Goal: Information Seeking & Learning: Find specific fact

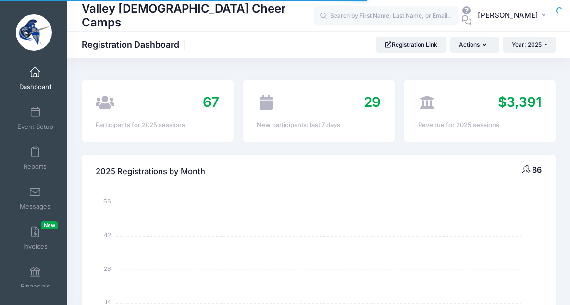
select select
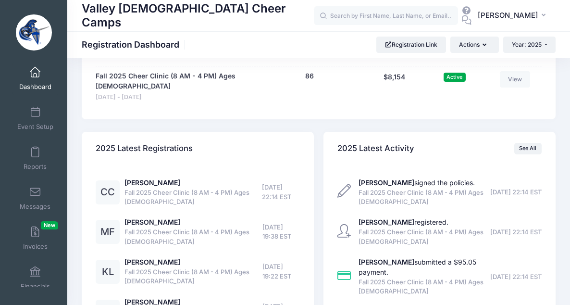
scroll to position [746, 0]
click at [155, 178] on link "Charlotte Compton" at bounding box center [153, 182] width 56 height 8
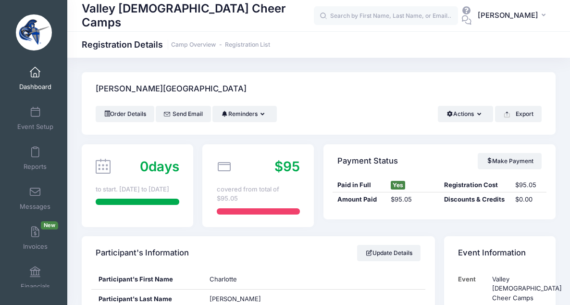
scroll to position [209, 0]
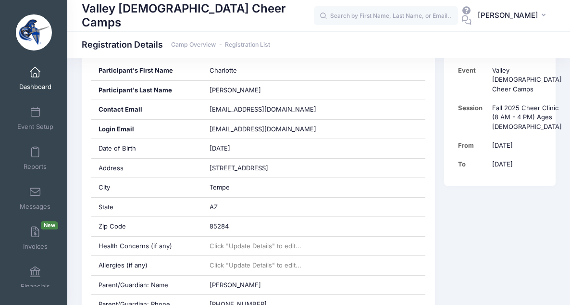
click at [36, 80] on link "Dashboard" at bounding box center [36, 79] width 46 height 34
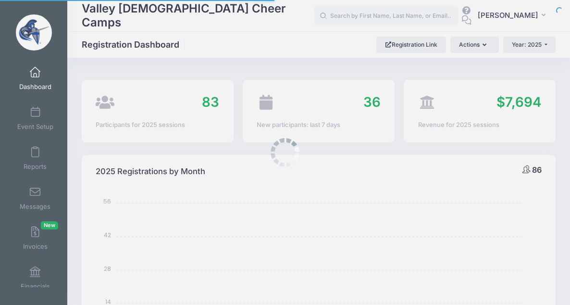
select select
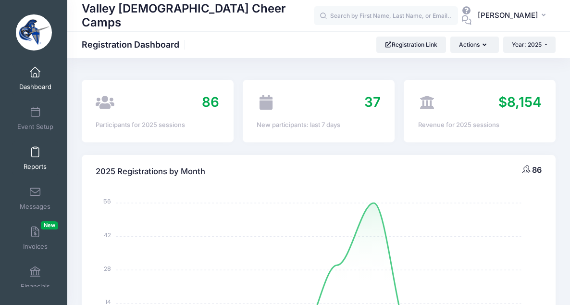
click at [35, 153] on span at bounding box center [35, 152] width 0 height 11
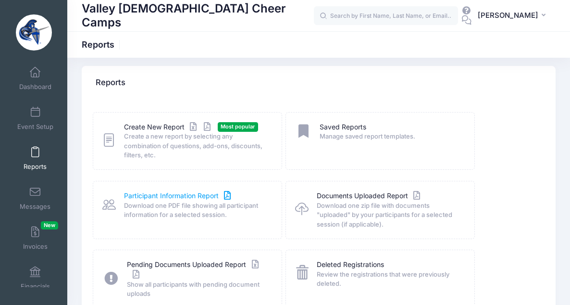
scroll to position [9, 0]
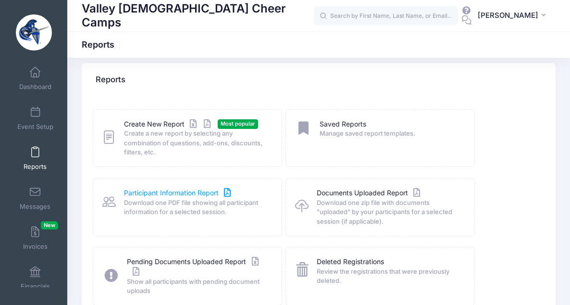
click at [165, 194] on link "Participant Information Report" at bounding box center [178, 193] width 109 height 10
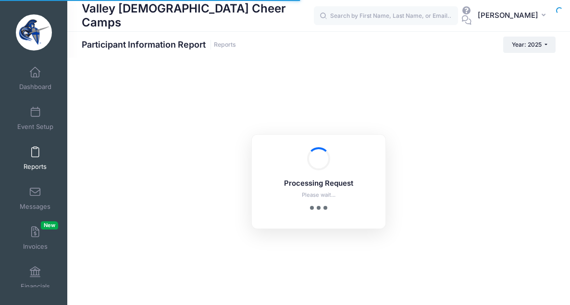
checkbox input "true"
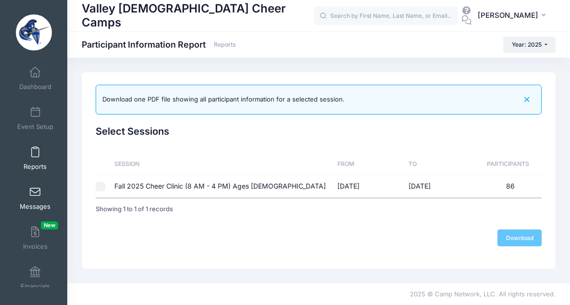
click at [35, 194] on span at bounding box center [35, 192] width 0 height 11
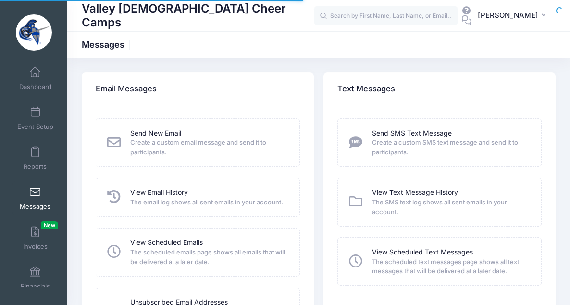
click at [162, 206] on span "The email log shows all sent emails in your account." at bounding box center [208, 203] width 157 height 10
click at [167, 194] on link "View Email History" at bounding box center [159, 193] width 58 height 10
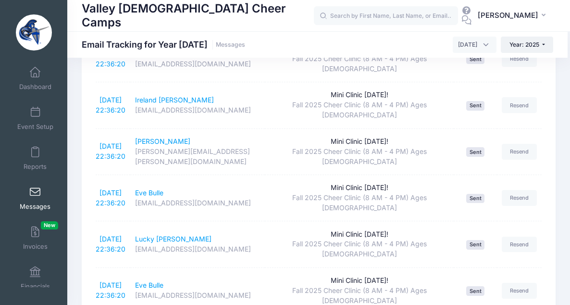
scroll to position [1575, 0]
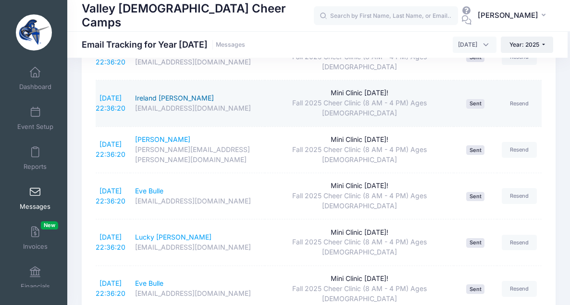
click at [157, 100] on div "Ireland Sanders" at bounding box center [198, 98] width 126 height 10
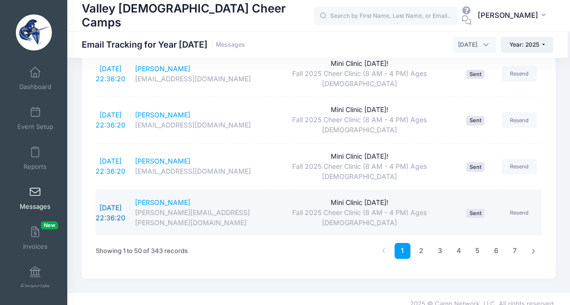
click at [115, 203] on link "[DATE] 22:36:20" at bounding box center [111, 212] width 30 height 18
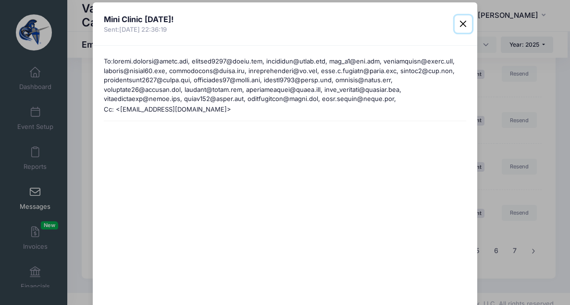
click at [459, 25] on button "Close" at bounding box center [463, 23] width 17 height 17
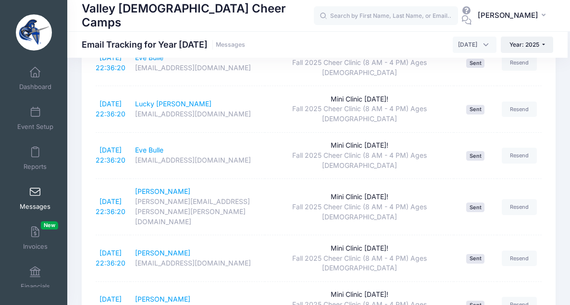
scroll to position [1645, 0]
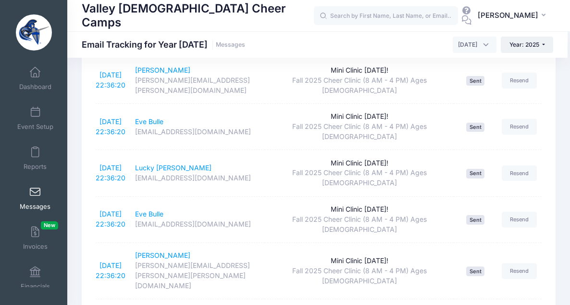
click at [35, 191] on span at bounding box center [35, 192] width 0 height 11
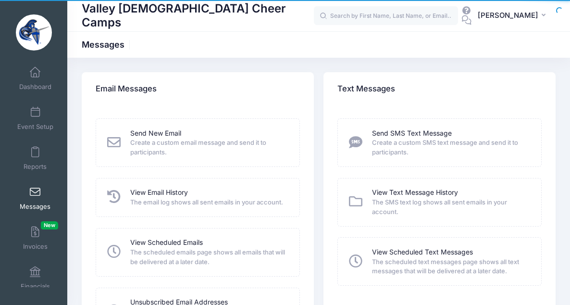
click at [121, 139] on icon at bounding box center [114, 142] width 17 height 13
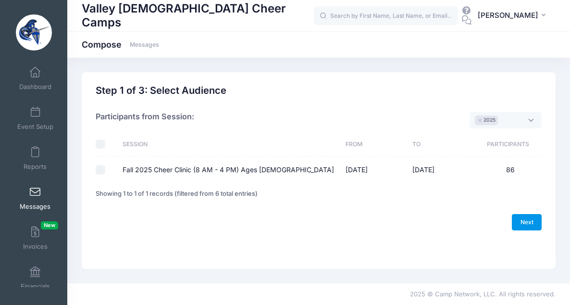
click at [517, 224] on link "Next" at bounding box center [527, 222] width 30 height 16
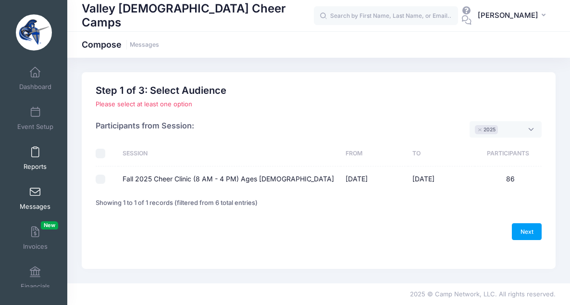
click at [38, 156] on link "Reports" at bounding box center [36, 158] width 46 height 34
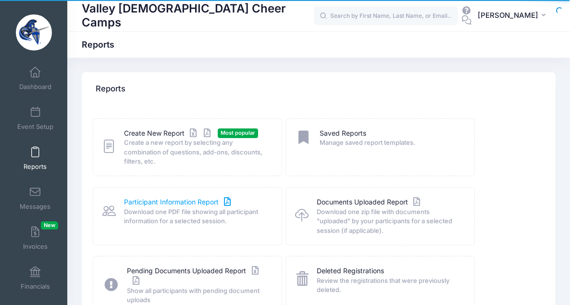
click at [165, 197] on link "Participant Information Report" at bounding box center [178, 202] width 109 height 10
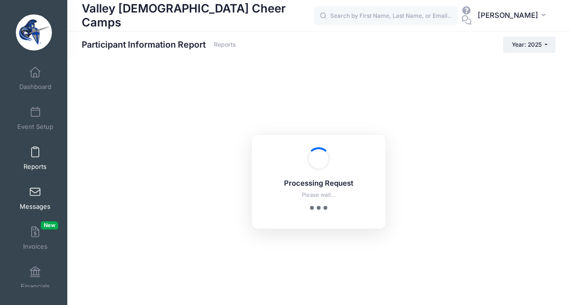
click at [34, 200] on link "Messages" at bounding box center [36, 198] width 46 height 34
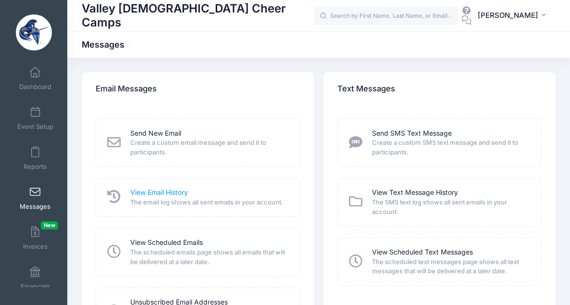
click at [145, 191] on link "View Email History" at bounding box center [159, 193] width 58 height 10
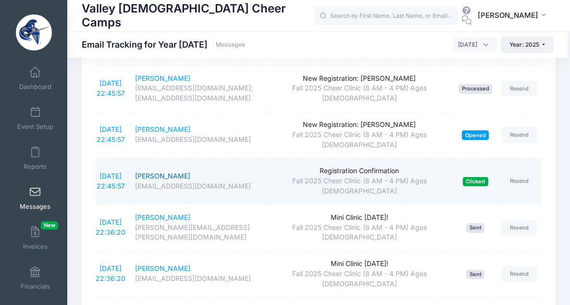
scroll to position [1078, 0]
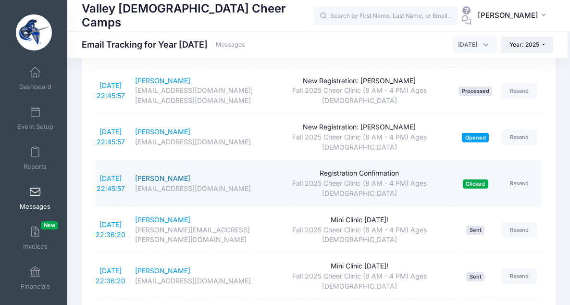
click at [151, 177] on div "[PERSON_NAME]" at bounding box center [198, 179] width 126 height 10
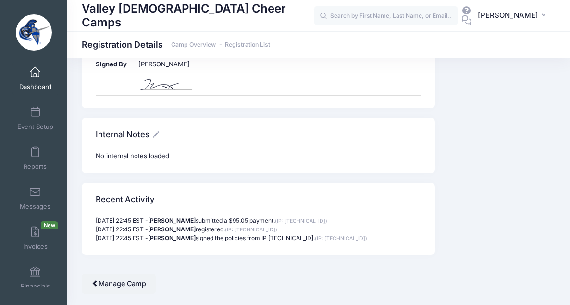
scroll to position [889, 0]
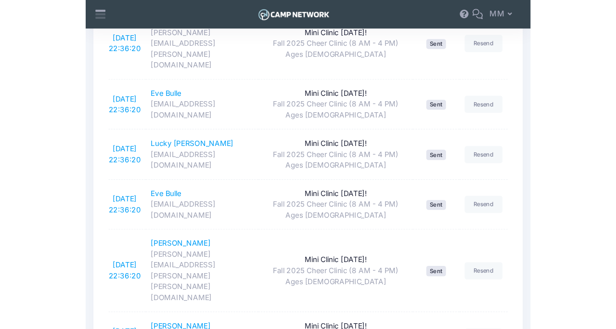
scroll to position [1690, 0]
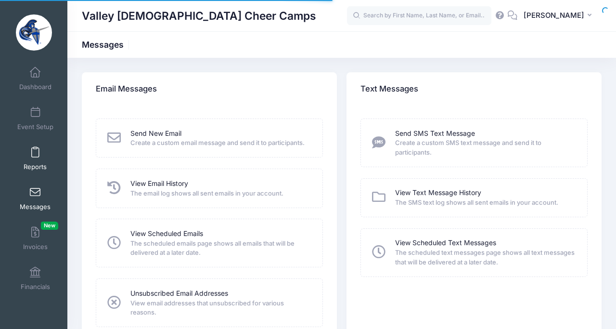
click at [35, 157] on span at bounding box center [35, 152] width 0 height 11
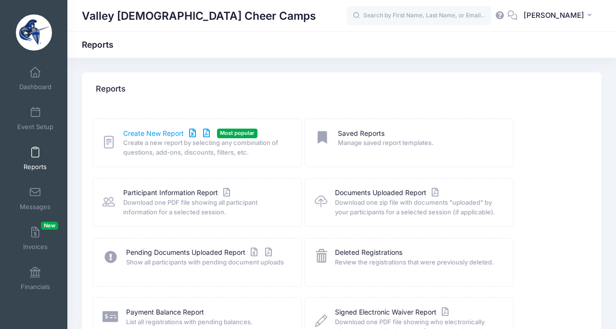
click at [148, 131] on link "Create New Report" at bounding box center [167, 133] width 89 height 10
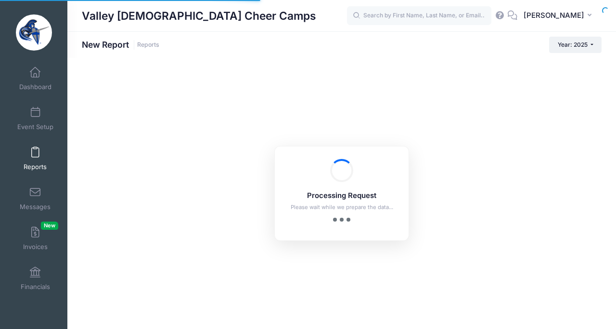
checkbox input "true"
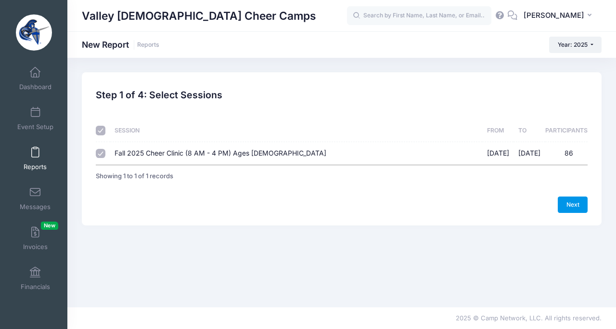
click at [567, 199] on link "Next" at bounding box center [572, 204] width 30 height 16
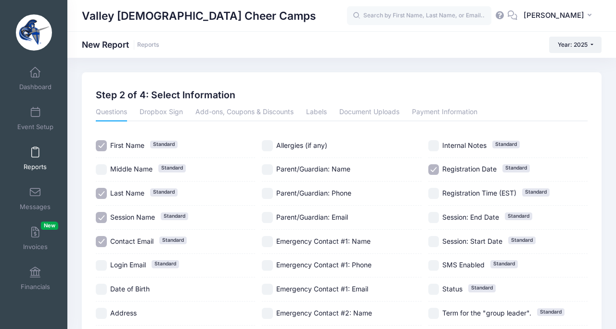
click at [99, 221] on input "Session Name Standard" at bounding box center [101, 217] width 11 height 11
checkbox input "false"
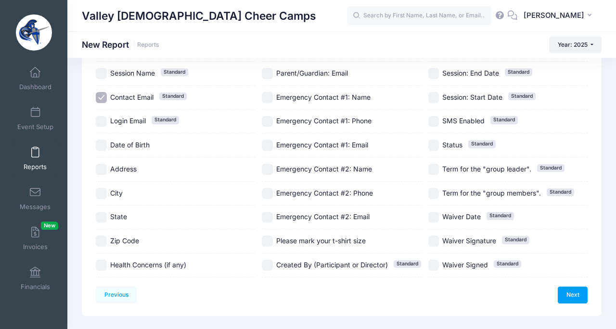
scroll to position [167, 0]
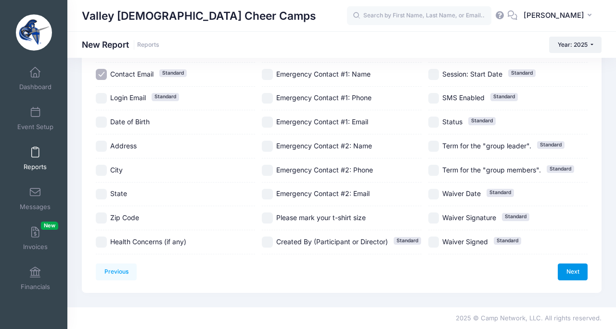
click at [574, 270] on link "Next" at bounding box center [572, 271] width 30 height 16
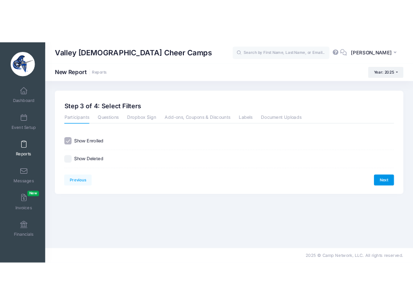
scroll to position [0, 0]
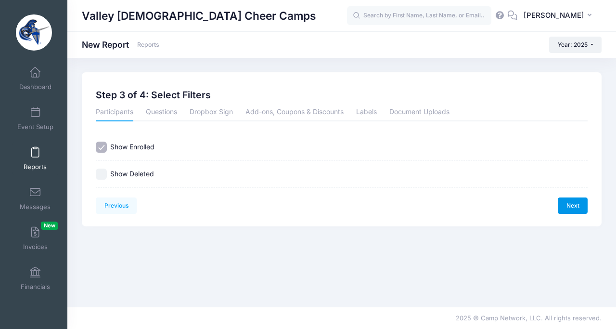
click at [570, 205] on link "Next" at bounding box center [572, 205] width 30 height 16
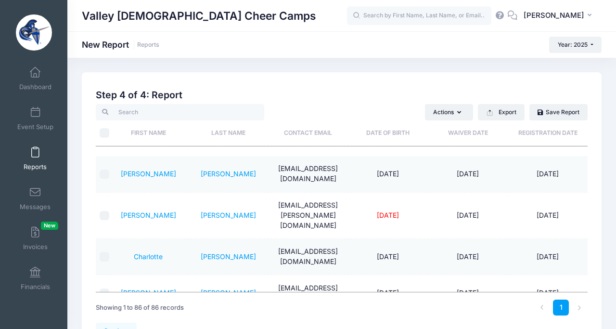
click at [547, 137] on th "Registration Date" at bounding box center [547, 132] width 80 height 25
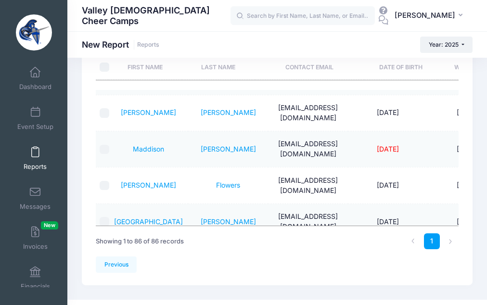
scroll to position [2625, 0]
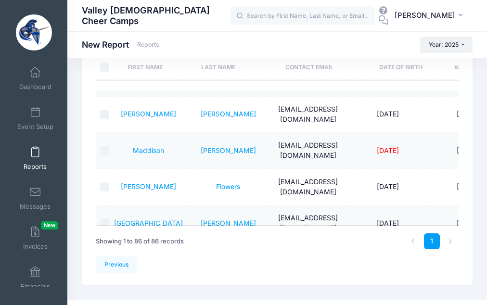
drag, startPoint x: 274, startPoint y: 98, endPoint x: 342, endPoint y: 108, distance: 68.1
copy td "[EMAIL_ADDRESS][DOMAIN_NAME]"
drag, startPoint x: 274, startPoint y: 135, endPoint x: 333, endPoint y: 149, distance: 60.8
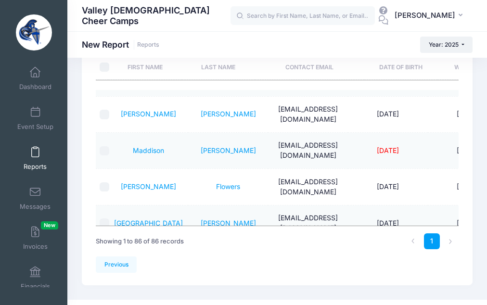
copy td "[PERSON_NAME][EMAIL_ADDRESS][PERSON_NAME][DOMAIN_NAME]"
drag, startPoint x: 280, startPoint y: 170, endPoint x: 342, endPoint y: 176, distance: 61.8
copy td "[EMAIL_ADDRESS][DOMAIN_NAME]"
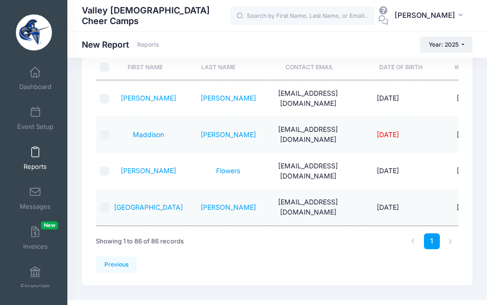
scroll to position [2653, 0]
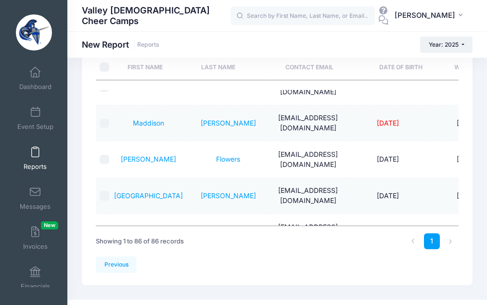
drag, startPoint x: 272, startPoint y: 170, endPoint x: 333, endPoint y: 183, distance: 63.0
copy td "[EMAIL_ADDRESS][DOMAIN_NAME]"
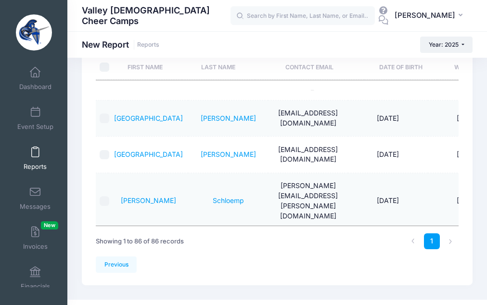
scroll to position [2733, 0]
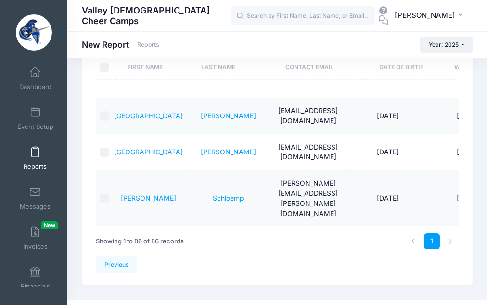
drag, startPoint x: 279, startPoint y: 127, endPoint x: 343, endPoint y: 133, distance: 64.7
copy td "[EMAIL_ADDRESS][PERSON_NAME][DOMAIN_NAME]"
drag, startPoint x: 271, startPoint y: 153, endPoint x: 333, endPoint y: 169, distance: 64.5
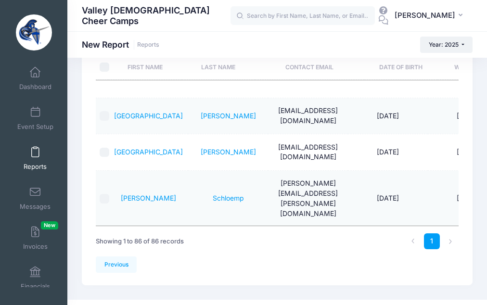
copy td "[EMAIL_ADDRESS][DOMAIN_NAME]"
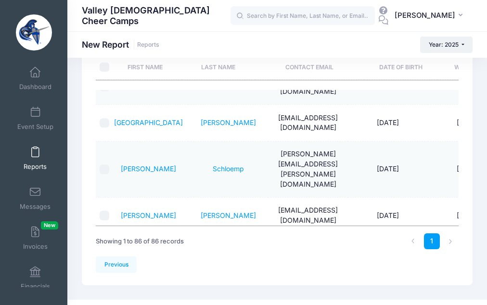
scroll to position [2770, 0]
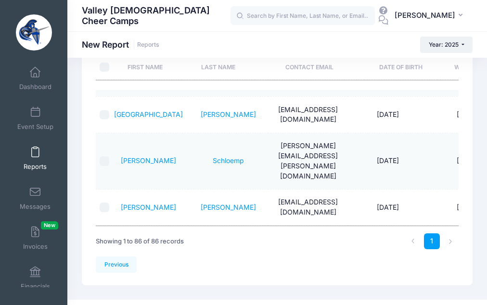
drag, startPoint x: 271, startPoint y: 152, endPoint x: 324, endPoint y: 171, distance: 56.0
copy td "[EMAIL_ADDRESS][DOMAIN_NAME]"
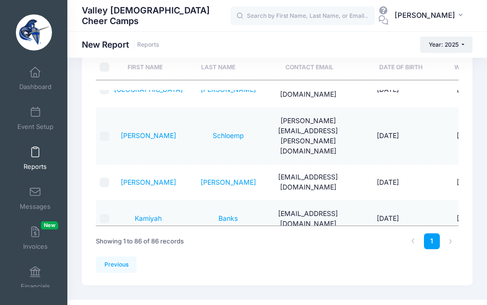
drag, startPoint x: 273, startPoint y: 161, endPoint x: 340, endPoint y: 182, distance: 70.6
copy td "[PERSON_NAME][EMAIL_ADDRESS][DOMAIN_NAME]"
drag, startPoint x: 272, startPoint y: 201, endPoint x: 332, endPoint y: 217, distance: 62.9
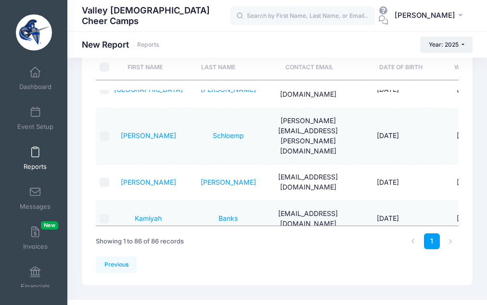
copy td "[EMAIL_ADDRESS][PERSON_NAME][DOMAIN_NAME]"
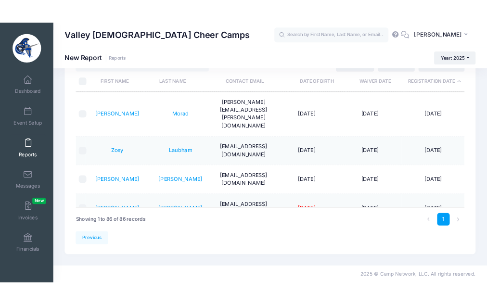
scroll to position [1621, 0]
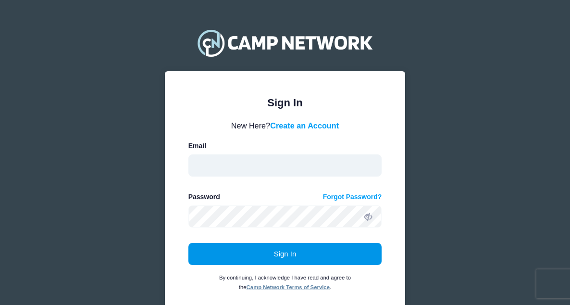
type input "[EMAIL_ADDRESS][DOMAIN_NAME]"
click at [273, 256] on button "Sign In" at bounding box center [286, 254] width 194 height 22
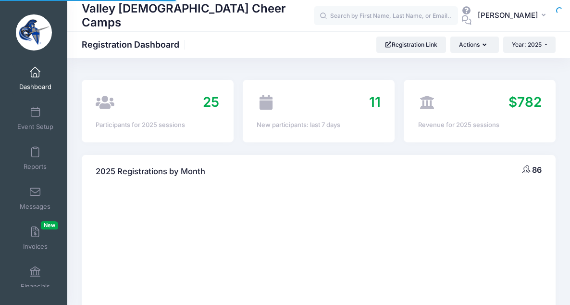
select select
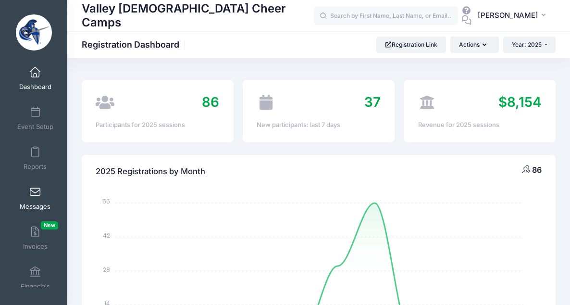
click at [33, 199] on link "Messages" at bounding box center [36, 198] width 46 height 34
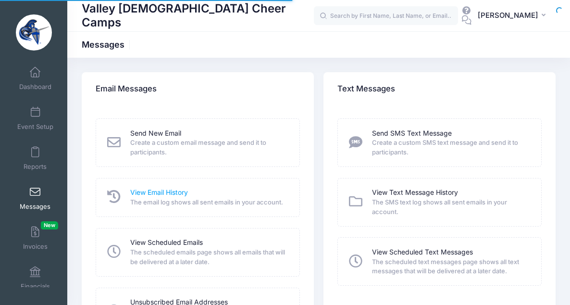
click at [163, 191] on link "View Email History" at bounding box center [159, 193] width 58 height 10
